Goal: Navigation & Orientation: Find specific page/section

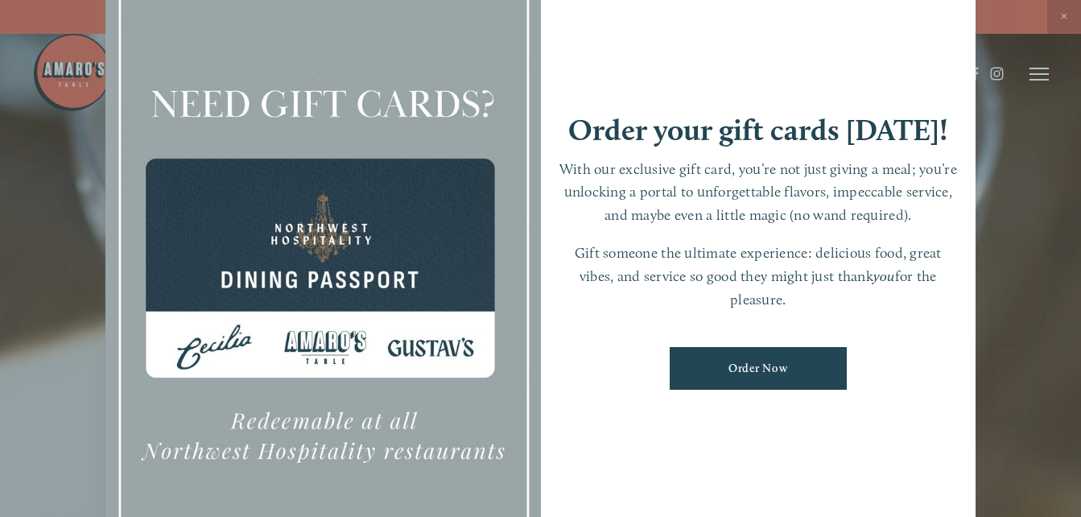
click at [1029, 347] on div at bounding box center [540, 258] width 1081 height 517
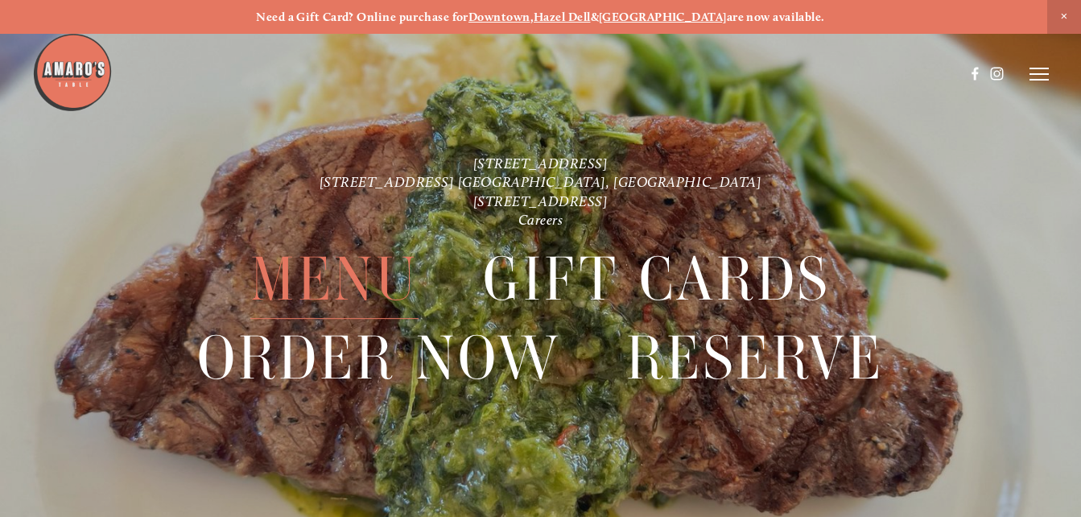
click at [336, 279] on span "Menu" at bounding box center [334, 279] width 168 height 79
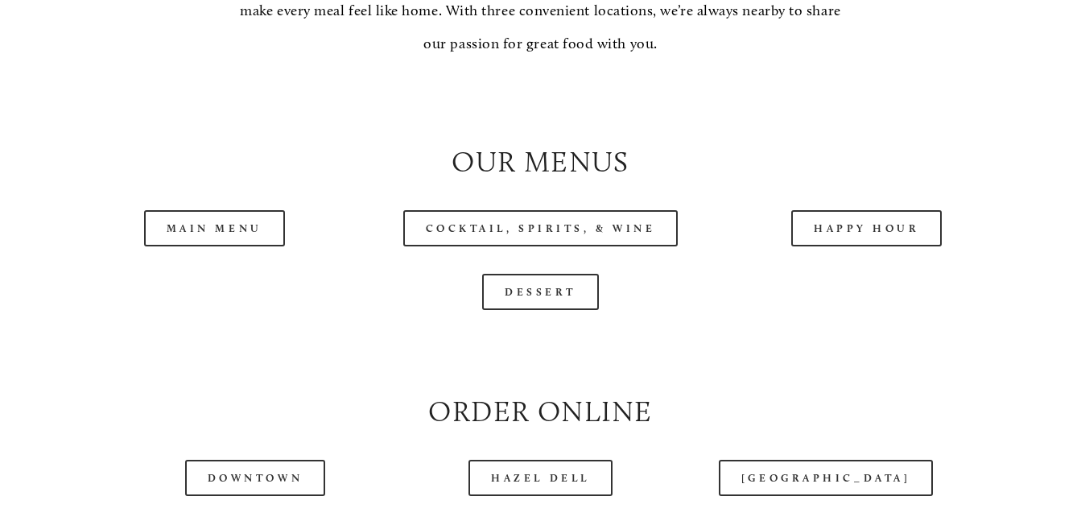
scroll to position [1530, 0]
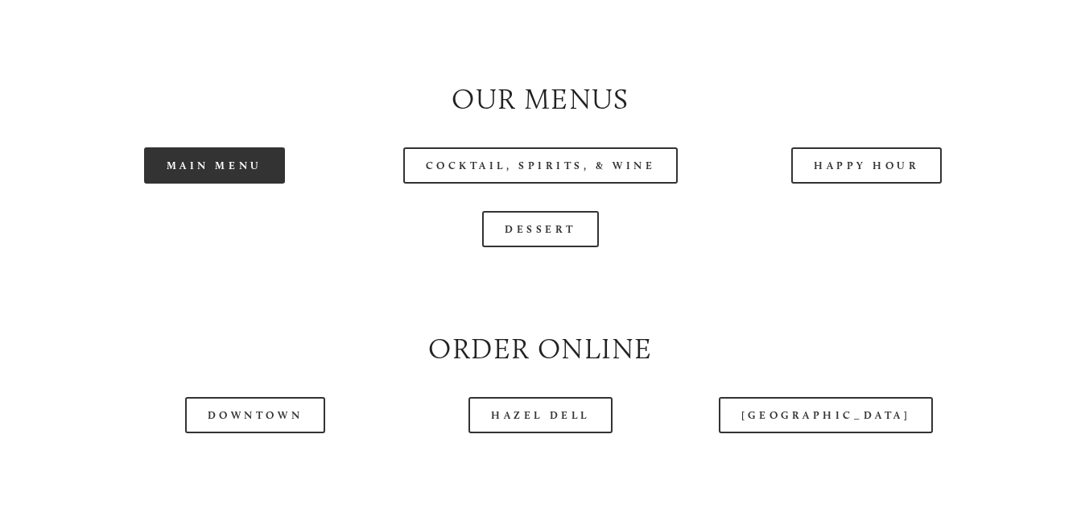
click at [234, 178] on link "Main Menu" at bounding box center [214, 165] width 141 height 36
